Goal: Navigation & Orientation: Find specific page/section

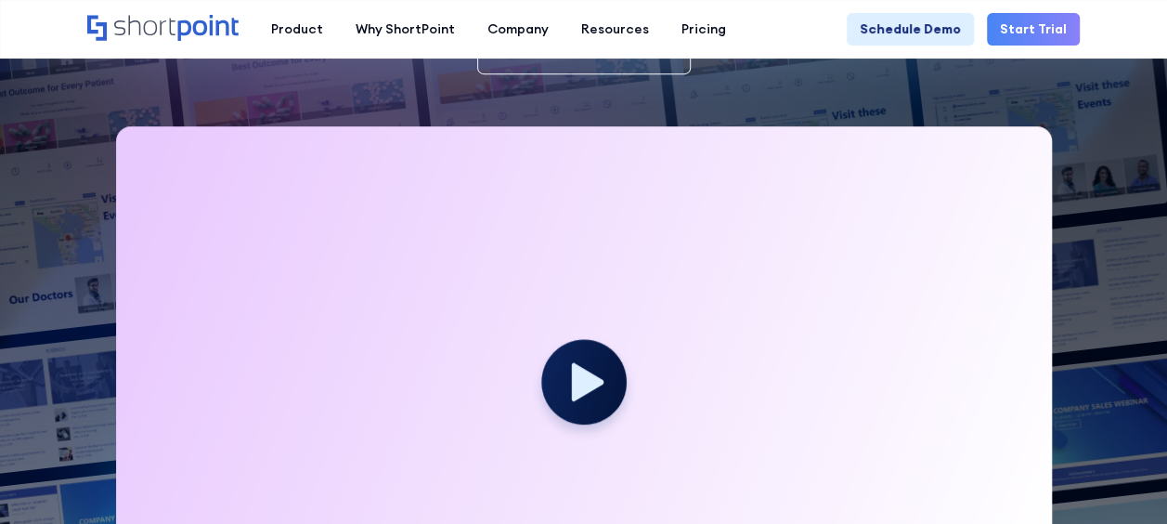
scroll to position [464, 0]
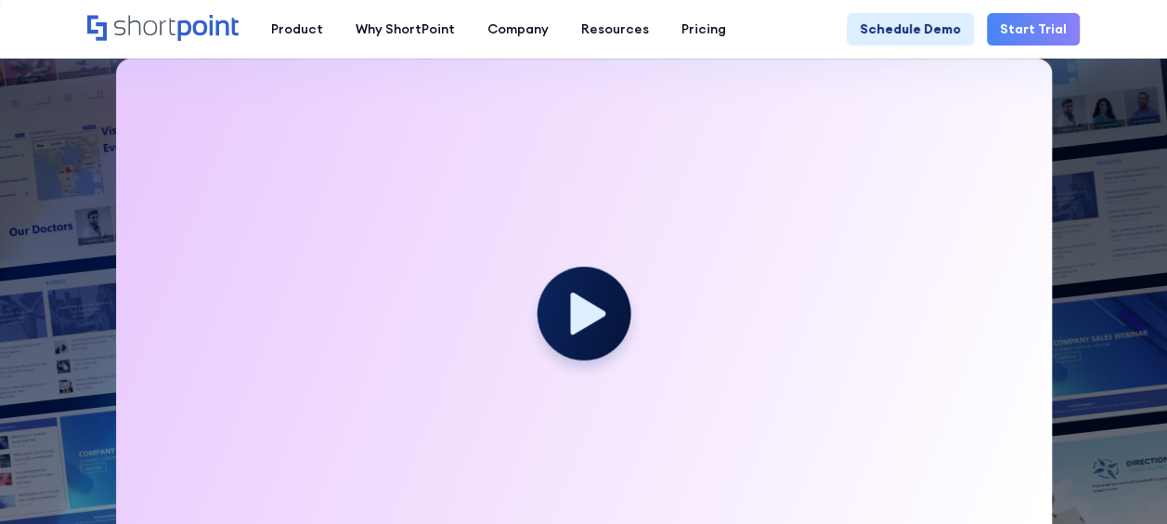
click at [602, 337] on circle at bounding box center [584, 313] width 94 height 94
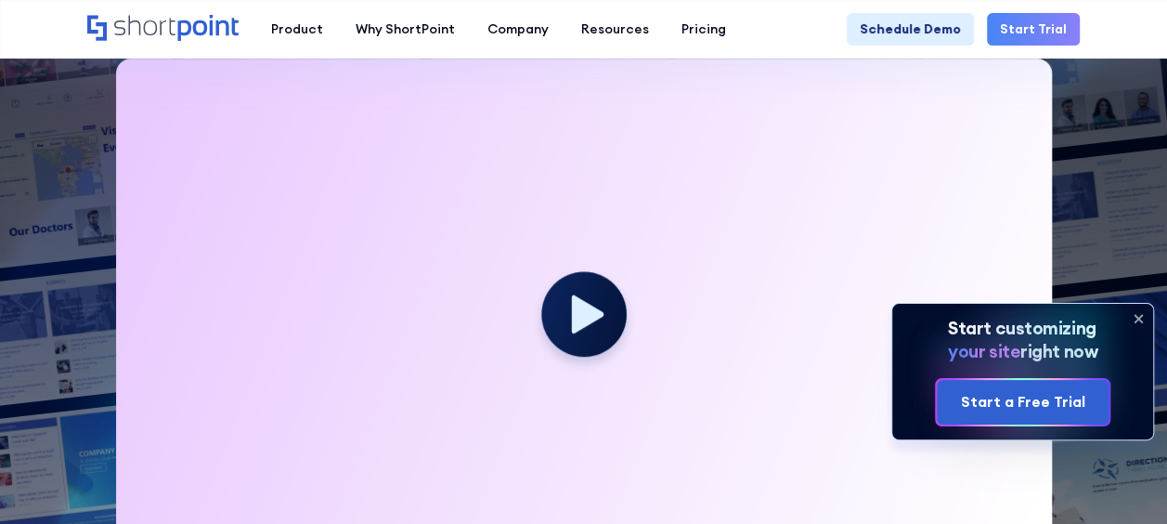
click at [1140, 312] on icon at bounding box center [1138, 319] width 30 height 30
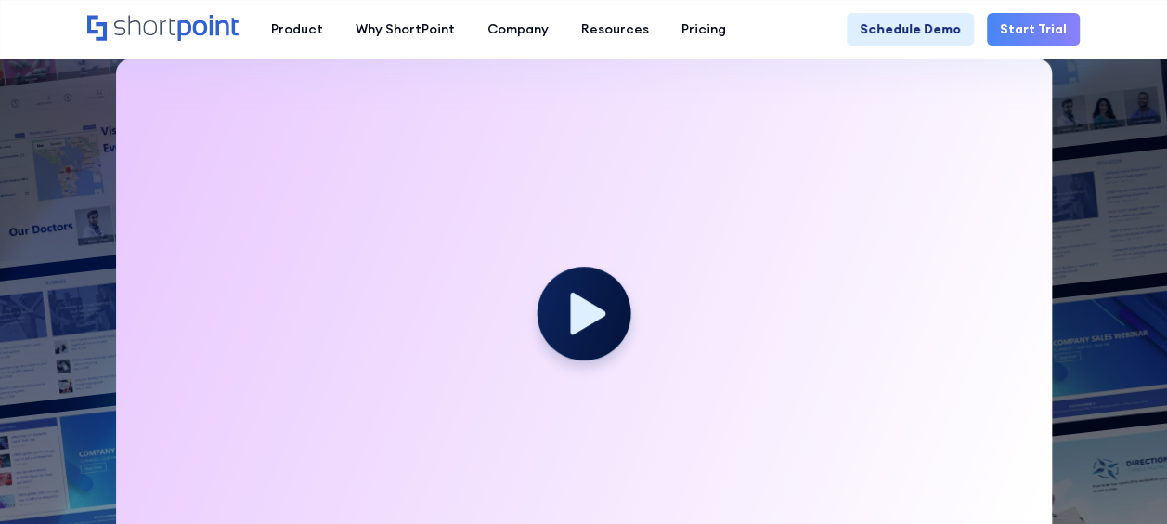
click at [576, 302] on icon at bounding box center [587, 313] width 35 height 42
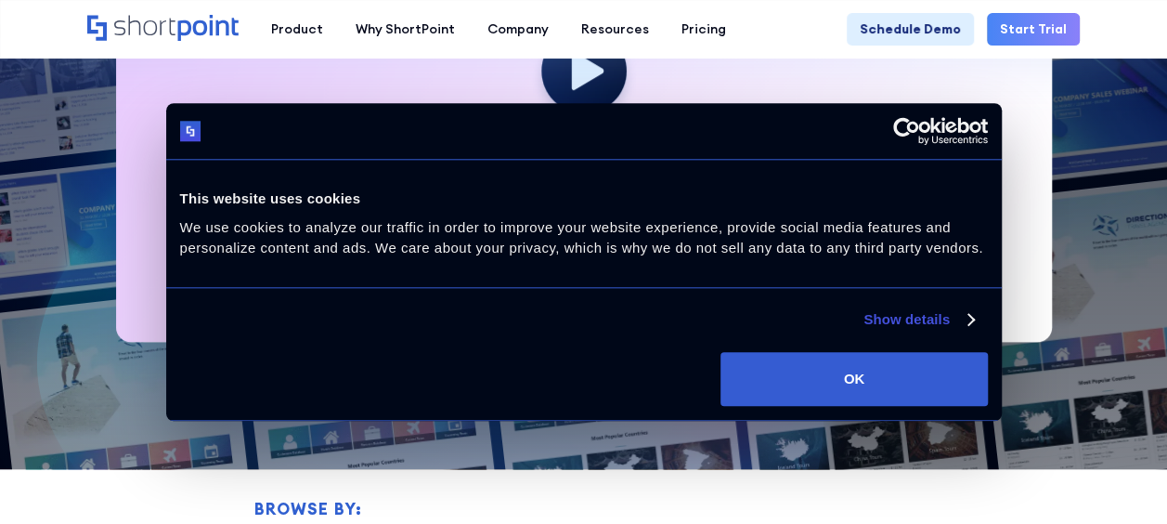
scroll to position [835, 0]
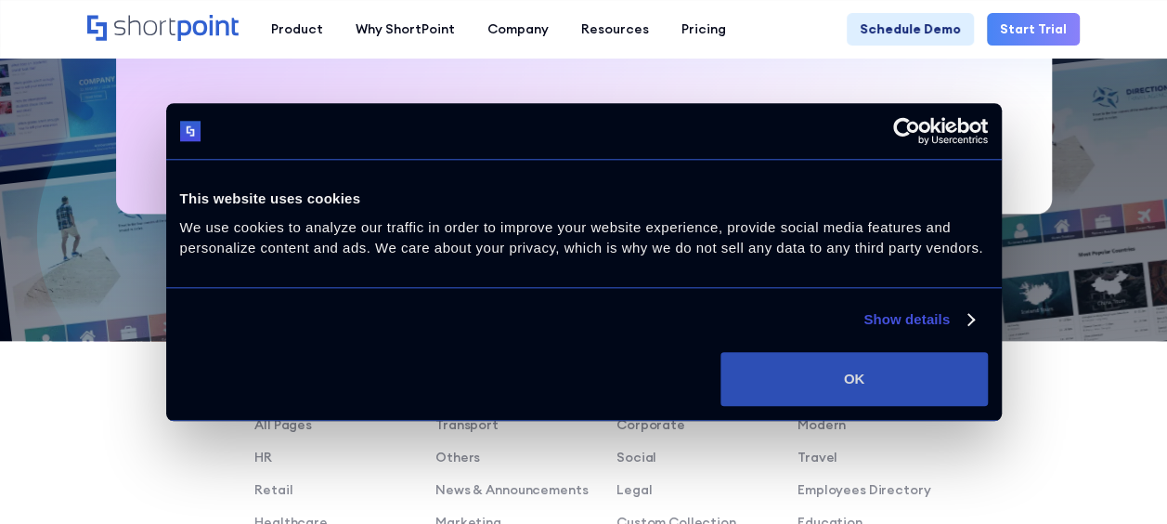
click at [824, 366] on button "OK" at bounding box center [853, 379] width 266 height 54
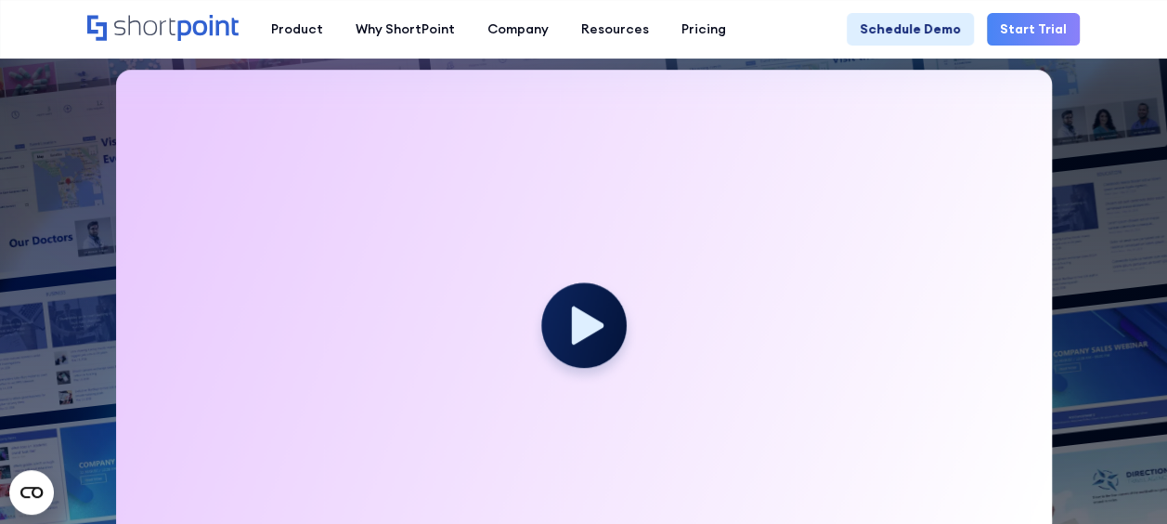
scroll to position [0, 0]
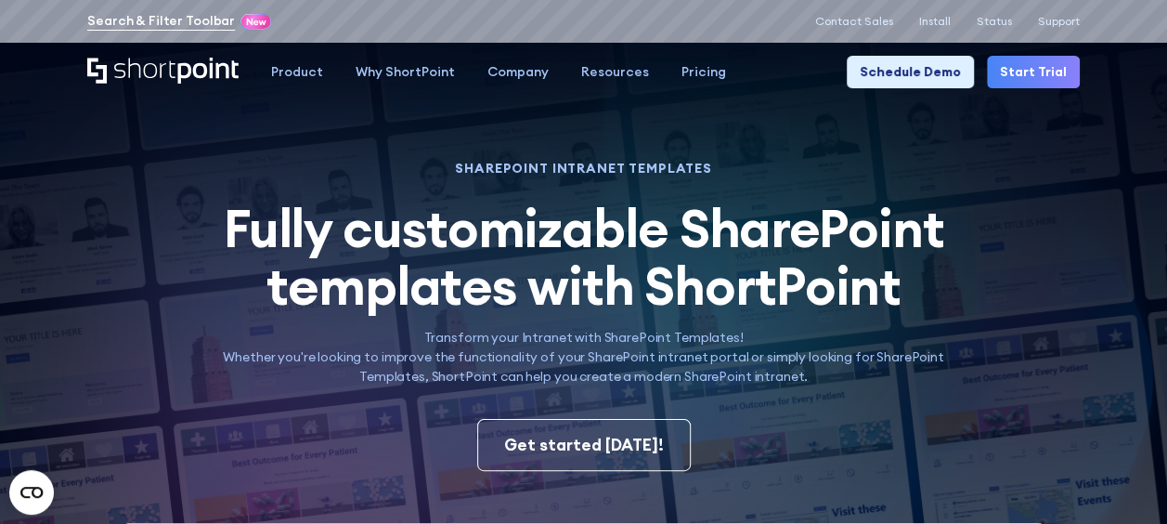
click at [167, 14] on link "Search & Filter Toolbar" at bounding box center [161, 20] width 148 height 19
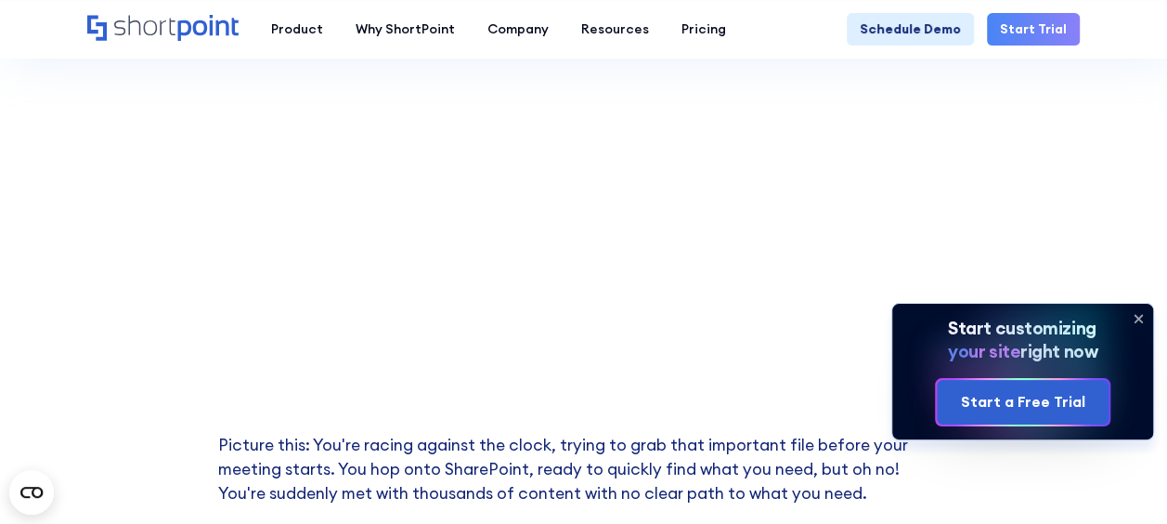
scroll to position [464, 0]
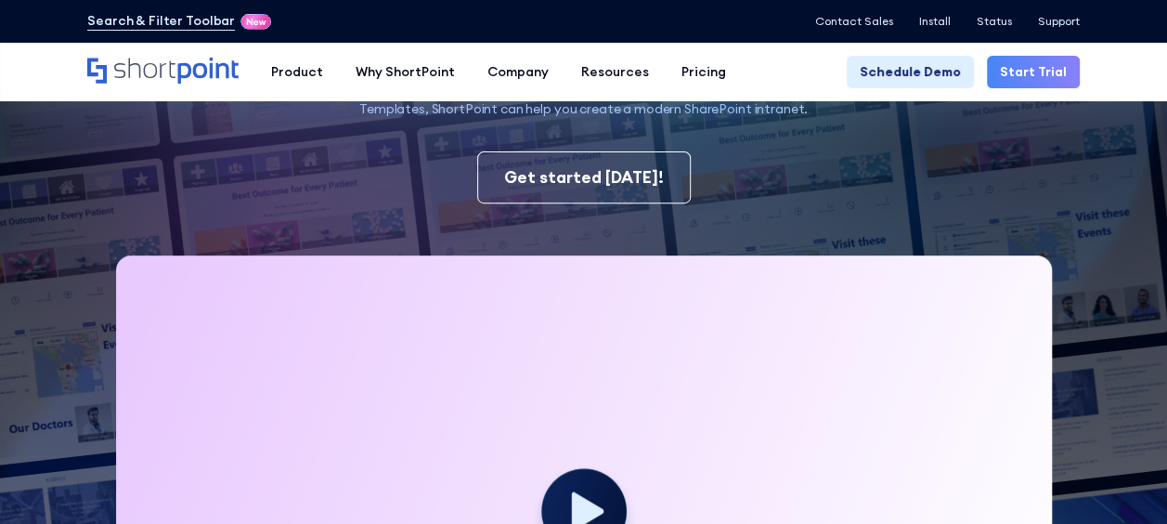
scroll to position [278, 0]
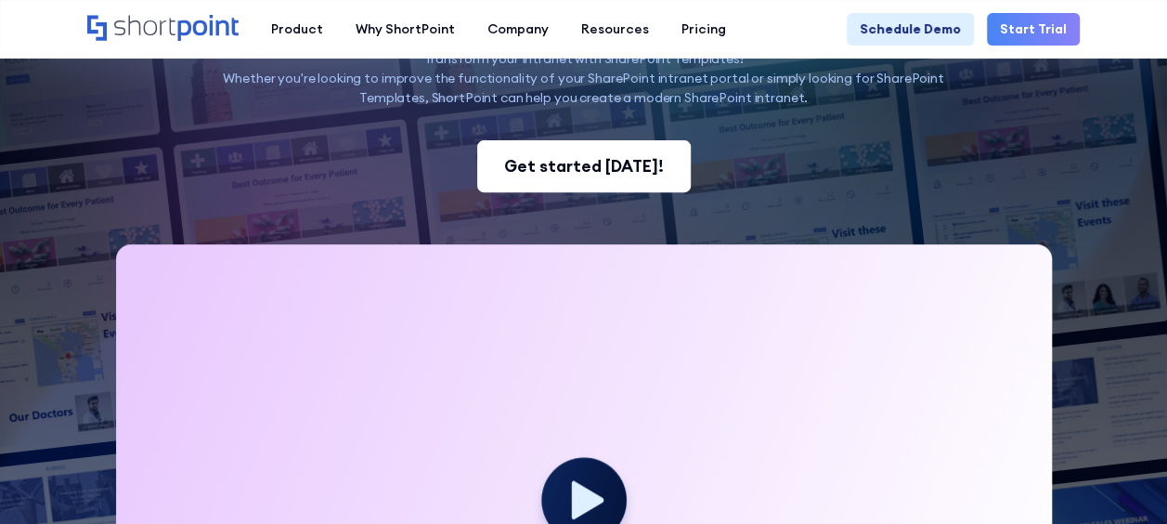
click at [608, 182] on link "Get started [DATE]!" at bounding box center [584, 166] width 214 height 52
